Goal: Information Seeking & Learning: Learn about a topic

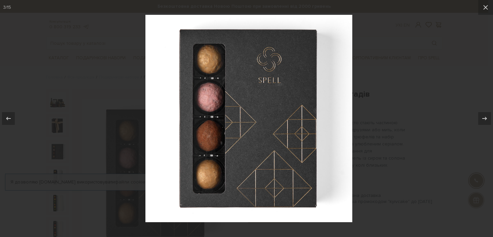
click at [426, 77] on div at bounding box center [246, 118] width 493 height 237
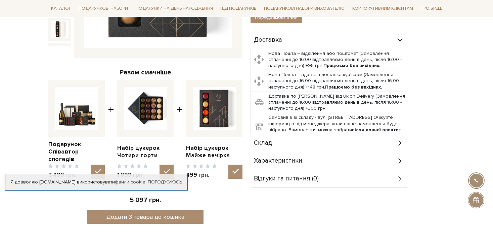
scroll to position [235, 0]
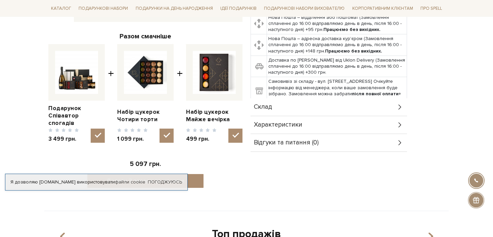
click at [75, 75] on img at bounding box center [76, 72] width 43 height 43
click at [91, 128] on input "checkbox" at bounding box center [98, 135] width 14 height 14
checkbox input "false"
click at [70, 111] on link "Подарунок Співавтор спогадів" at bounding box center [76, 116] width 56 height 22
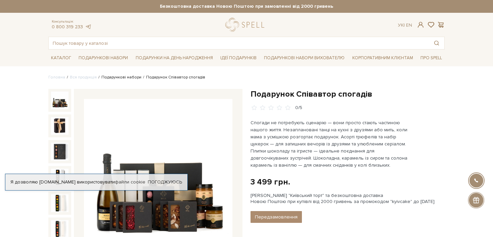
click at [110, 77] on link "Подарункові набори" at bounding box center [122, 77] width 40 height 5
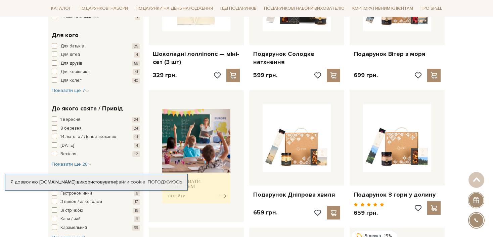
scroll to position [168, 0]
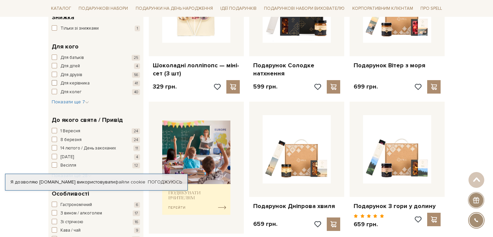
click at [52, 84] on span "button" at bounding box center [54, 82] width 5 height 5
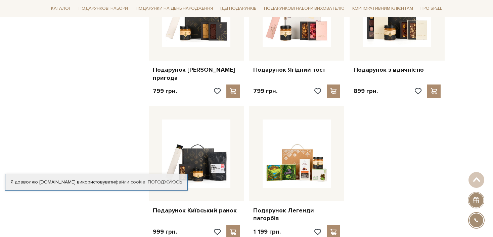
scroll to position [840, 0]
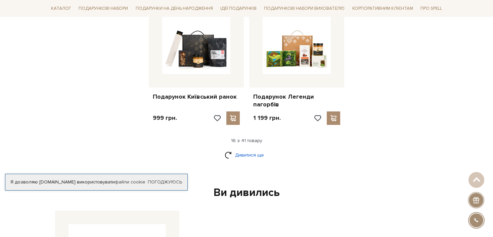
click at [228, 149] on link "Дивитися ще" at bounding box center [247, 155] width 44 height 12
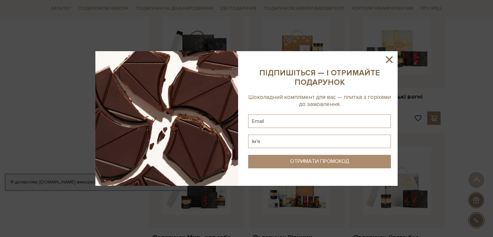
click at [391, 60] on icon at bounding box center [389, 59] width 11 height 11
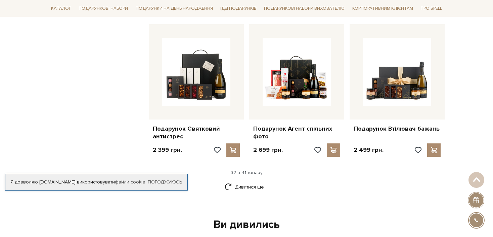
scroll to position [1513, 0]
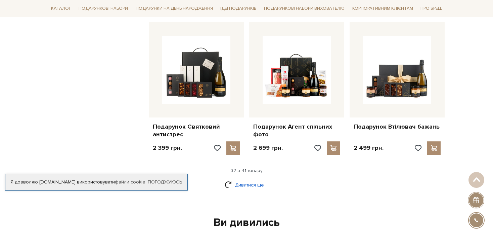
click at [243, 179] on link "Дивитися ще" at bounding box center [247, 185] width 44 height 12
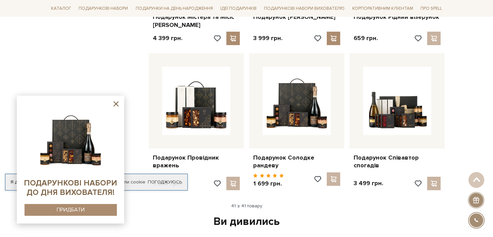
scroll to position [1929, 0]
